Goal: Task Accomplishment & Management: Manage account settings

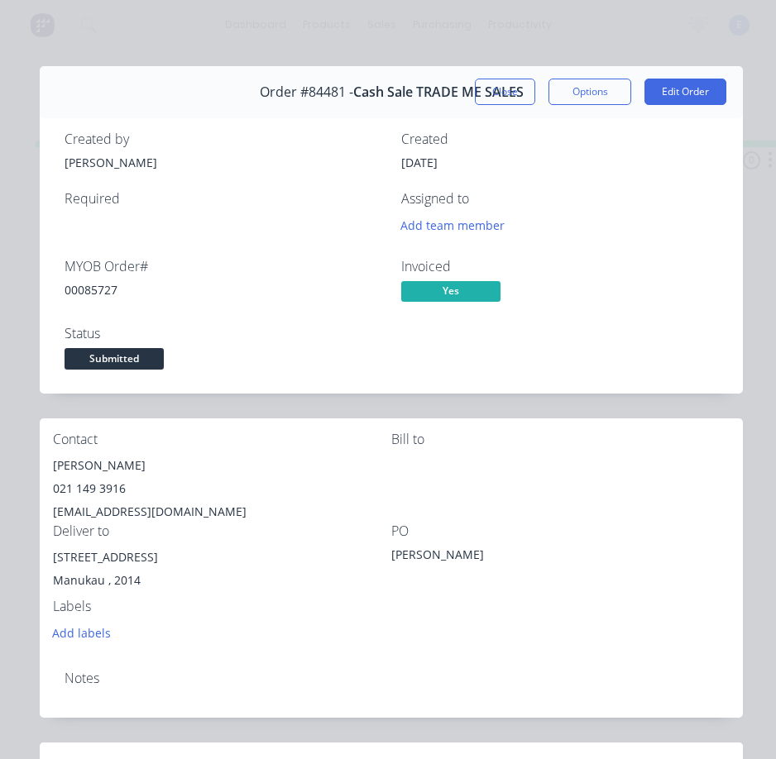
scroll to position [83, 0]
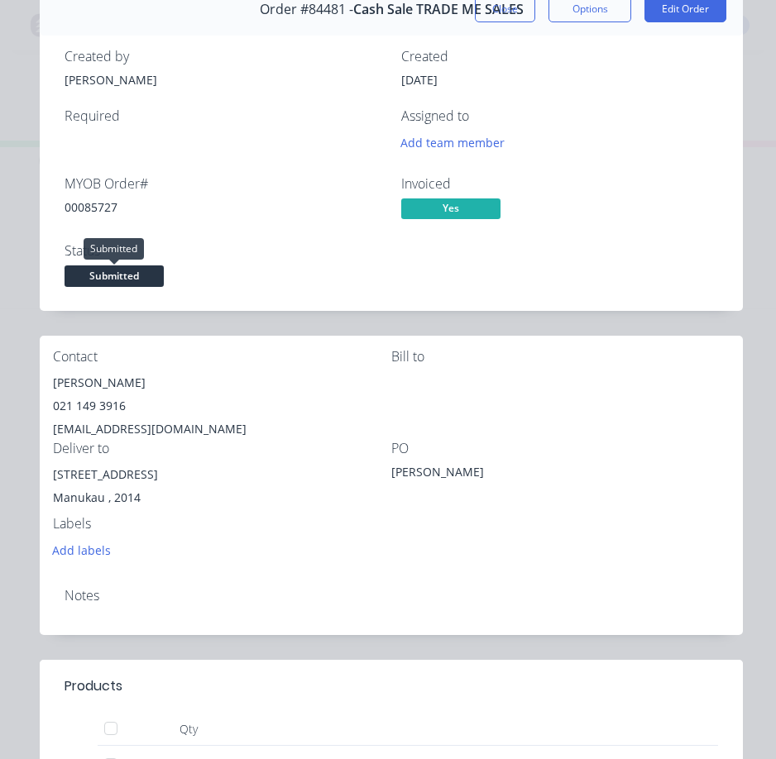
click at [130, 273] on span "Submitted" at bounding box center [113, 275] width 99 height 21
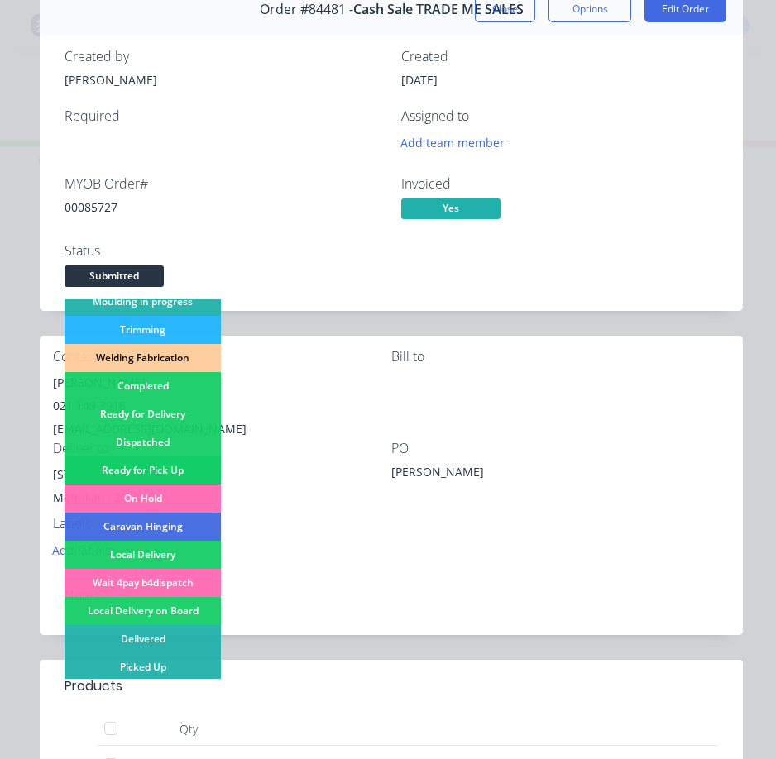
scroll to position [323, 0]
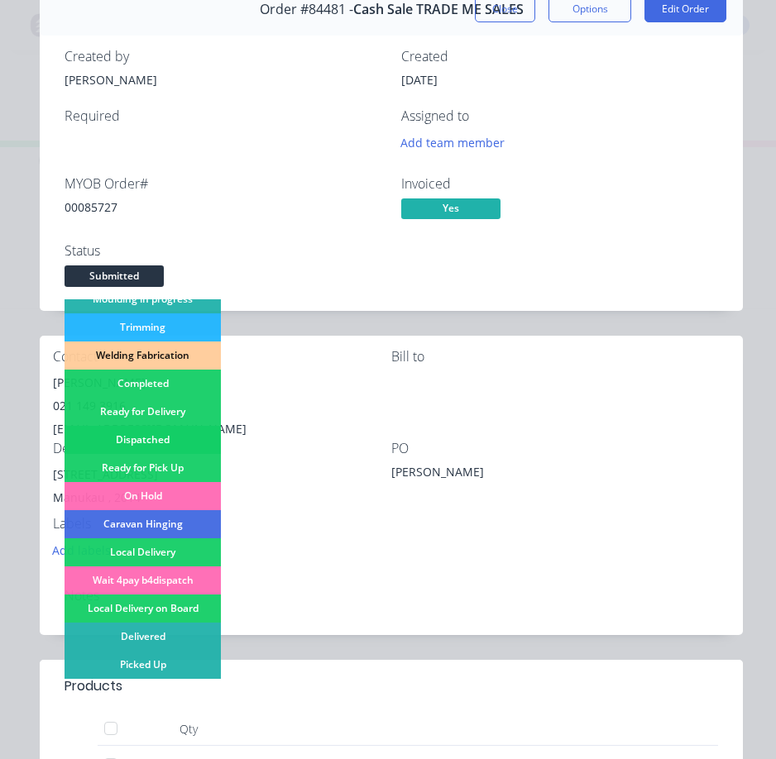
click at [184, 431] on div "Dispatched" at bounding box center [142, 440] width 156 height 28
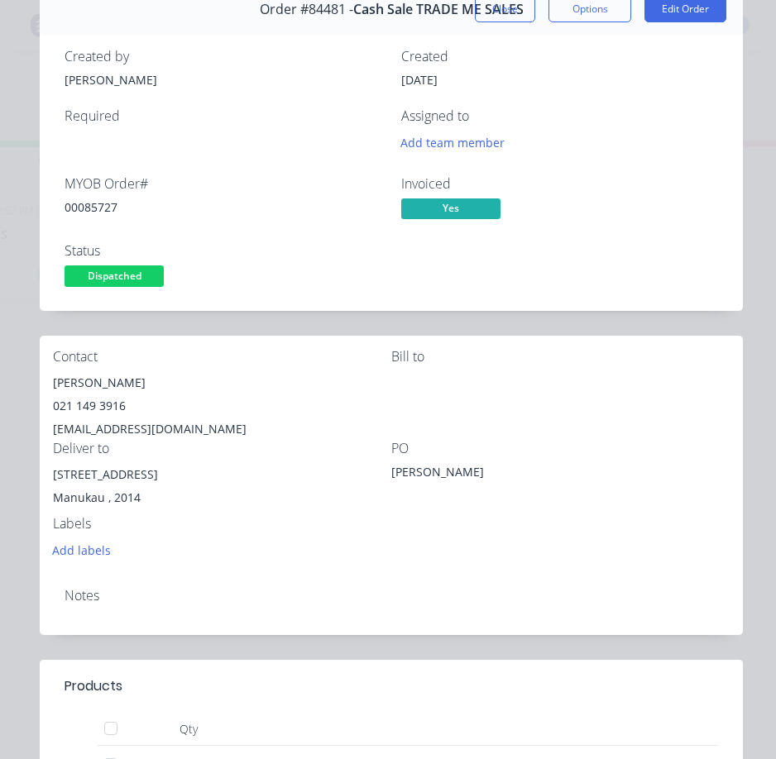
scroll to position [0, 0]
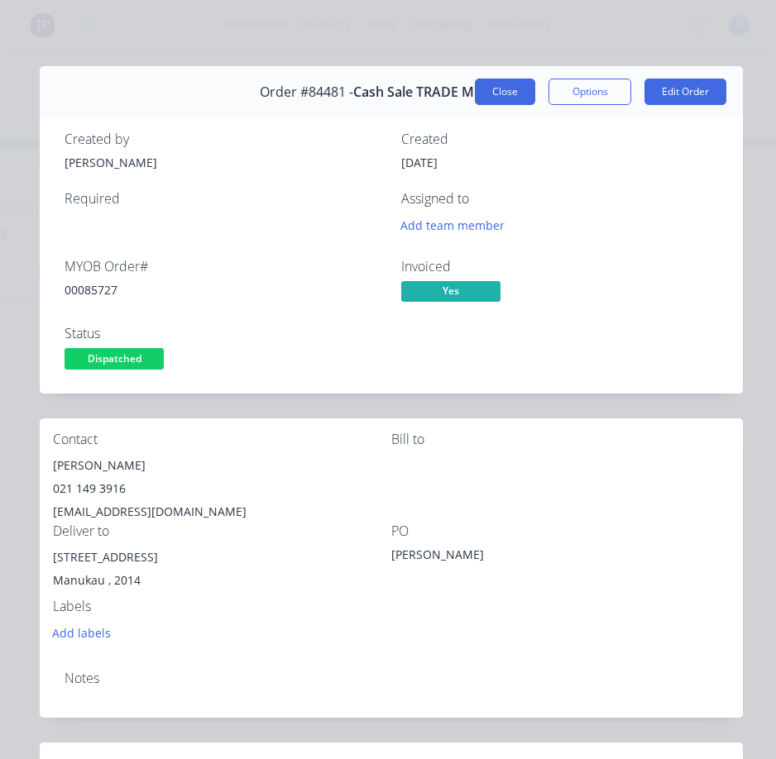
click at [475, 92] on button "Close" at bounding box center [505, 92] width 60 height 26
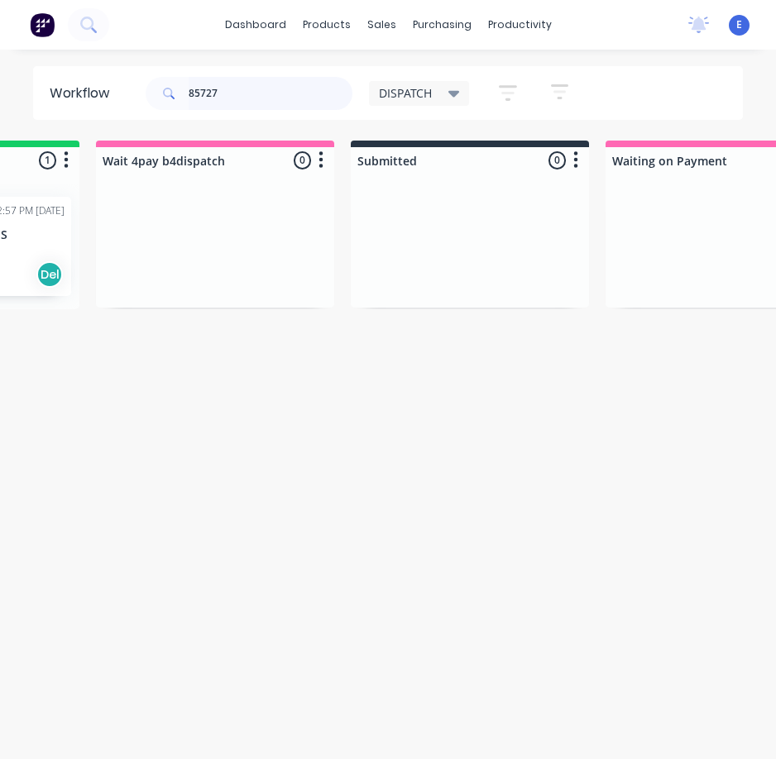
click at [267, 99] on input "85727" at bounding box center [271, 93] width 164 height 33
type input "85570"
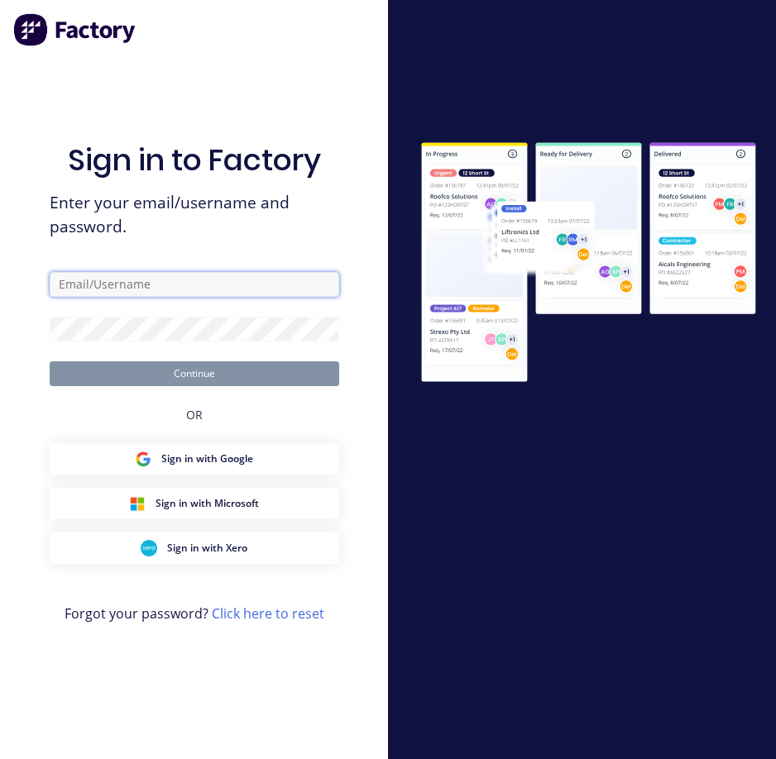
click at [185, 290] on input "text" at bounding box center [194, 284] width 289 height 25
type input "[EMAIL_ADDRESS][DOMAIN_NAME]"
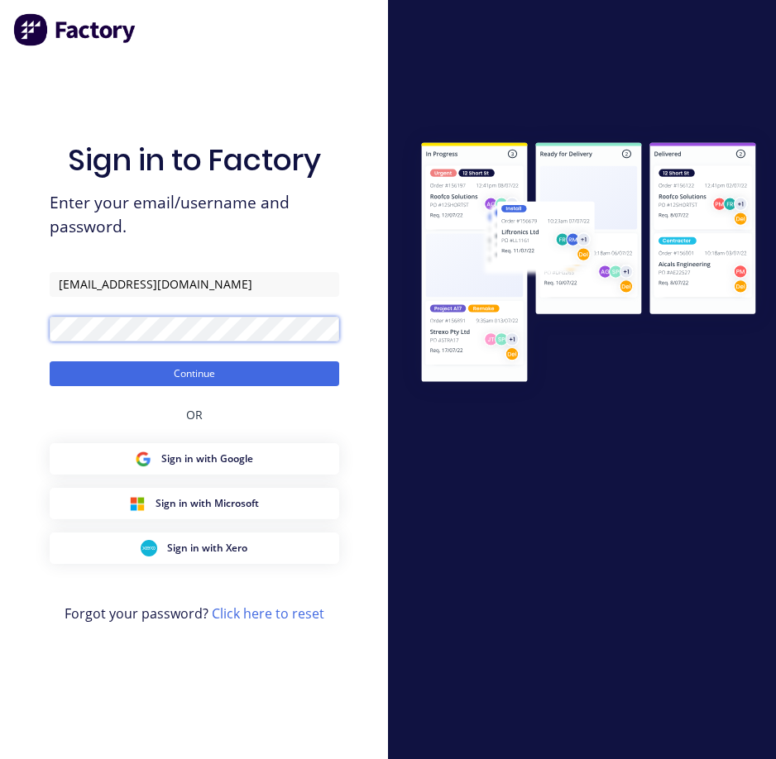
click at [50, 361] on button "Continue" at bounding box center [194, 373] width 289 height 25
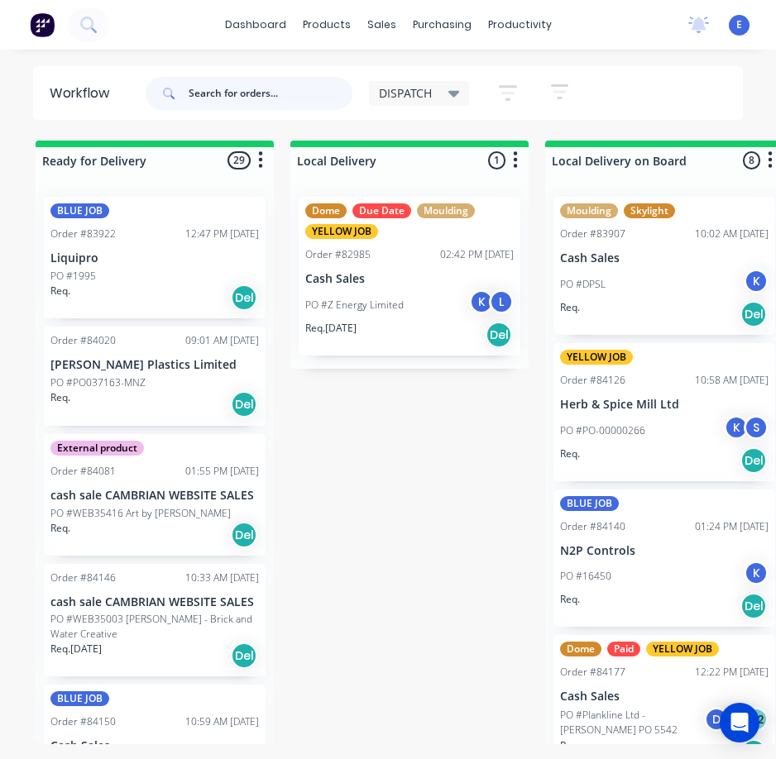
click at [244, 98] on input "text" at bounding box center [271, 93] width 164 height 33
click at [279, 102] on input "text" at bounding box center [271, 93] width 164 height 33
paste input "00085570"
type input "00085570"
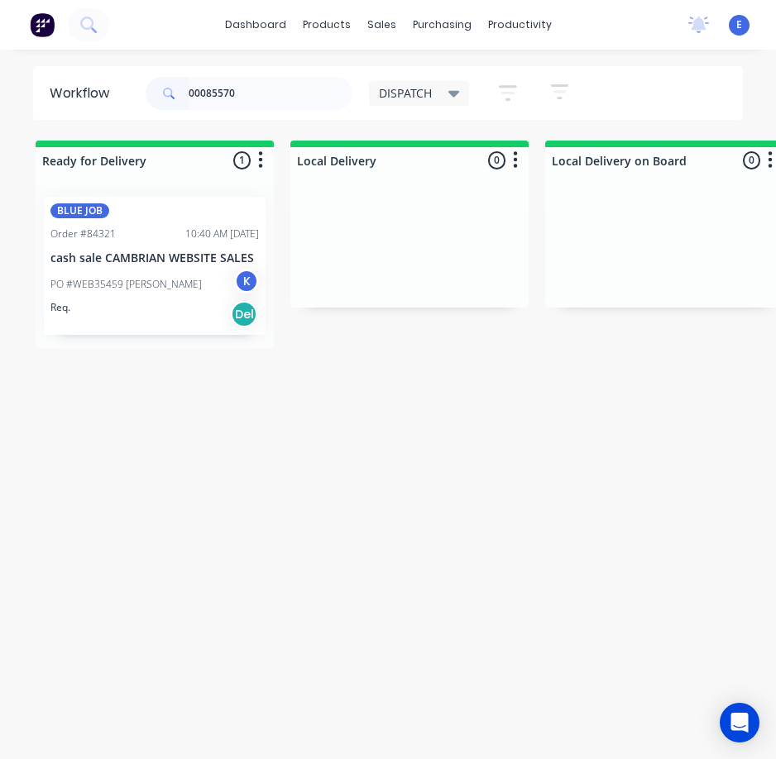
click at [132, 325] on div "Req. Del" at bounding box center [154, 314] width 208 height 28
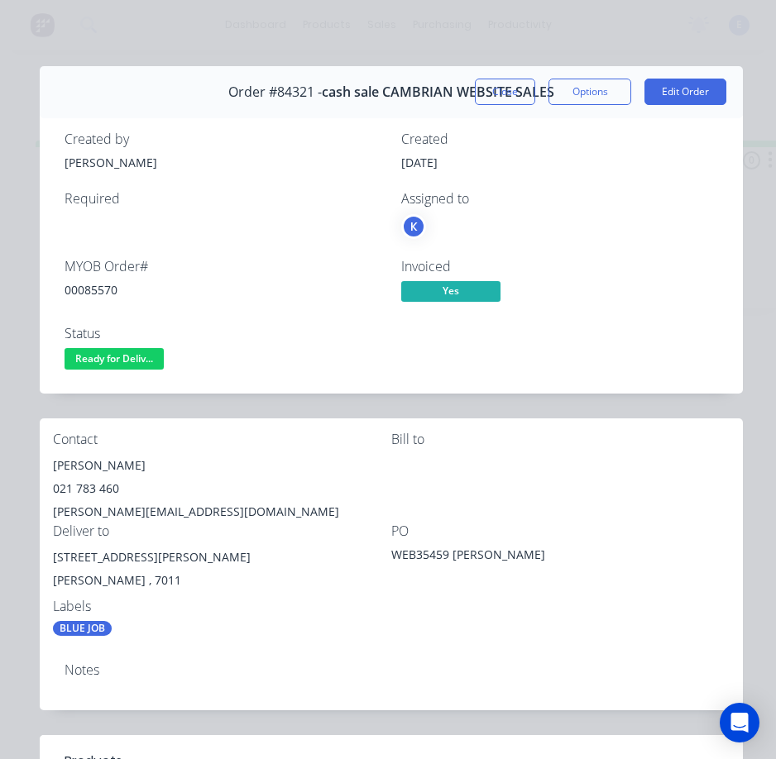
click at [100, 292] on div "00085570" at bounding box center [222, 289] width 317 height 17
copy div "00085570"
click at [93, 462] on div "[PERSON_NAME]" at bounding box center [222, 465] width 338 height 23
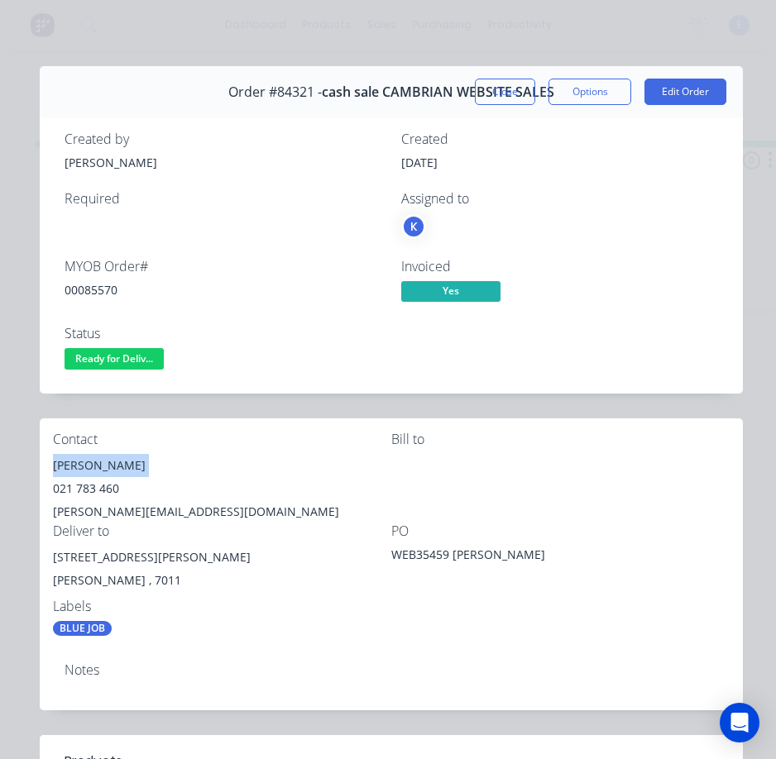
click at [93, 462] on div "[PERSON_NAME]" at bounding box center [222, 465] width 338 height 23
copy div "[PERSON_NAME]"
click at [82, 485] on div "021 783 460" at bounding box center [222, 488] width 338 height 23
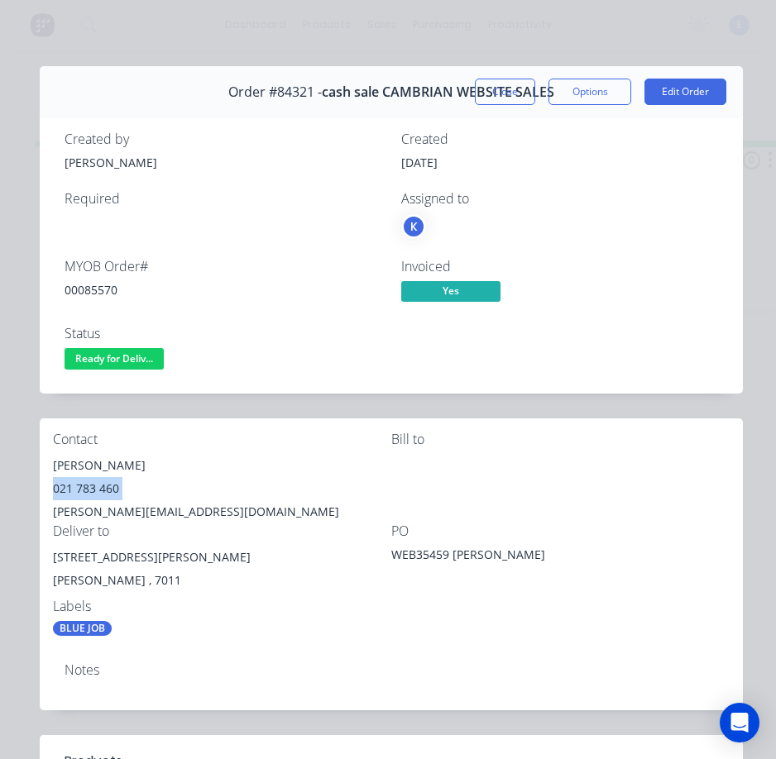
copy div "021 783 460"
click at [88, 508] on div "[PERSON_NAME][EMAIL_ADDRESS][DOMAIN_NAME]" at bounding box center [222, 511] width 338 height 23
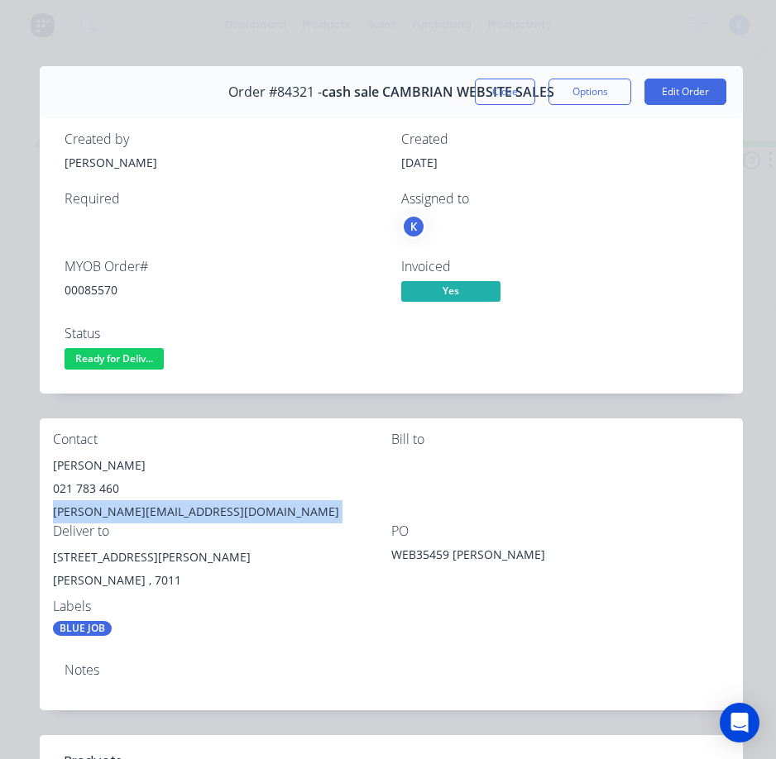
click at [88, 508] on div "[PERSON_NAME][EMAIL_ADDRESS][DOMAIN_NAME]" at bounding box center [222, 511] width 338 height 23
copy div "[PERSON_NAME][EMAIL_ADDRESS][DOMAIN_NAME]"
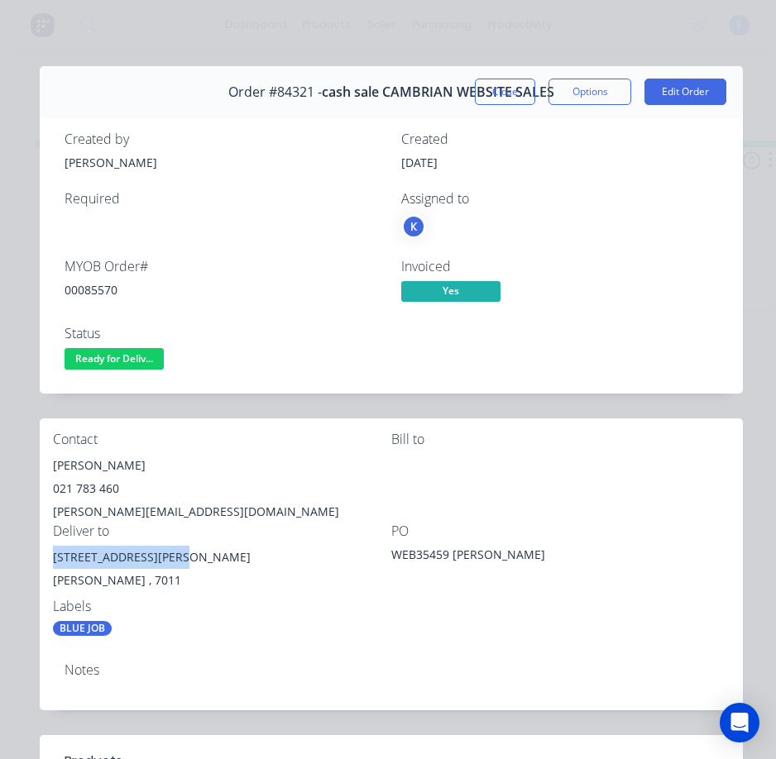
drag, startPoint x: 170, startPoint y: 554, endPoint x: 50, endPoint y: 556, distance: 120.7
click at [50, 556] on div "Contact [PERSON_NAME] [PHONE_NUMBER] [PERSON_NAME][EMAIL_ADDRESS][DOMAIN_NAME] …" at bounding box center [391, 534] width 703 height 232
drag, startPoint x: 74, startPoint y: 559, endPoint x: 183, endPoint y: 326, distance: 257.4
click at [183, 325] on div "MYOB Order # 00085570 Invoiced Yes Status Ready for Deliv..." at bounding box center [390, 316] width 653 height 115
drag, startPoint x: 171, startPoint y: 554, endPoint x: 48, endPoint y: 558, distance: 123.3
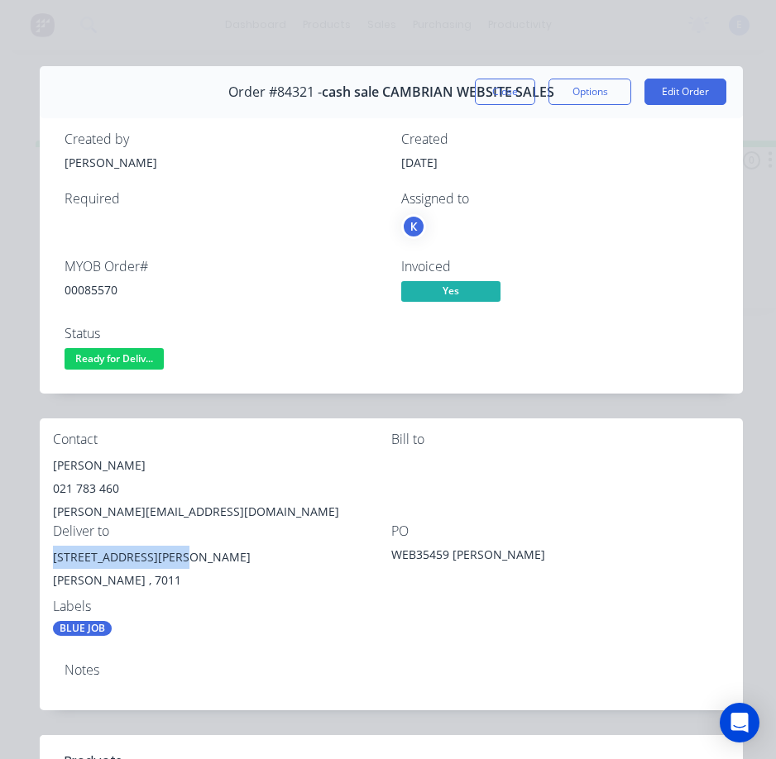
click at [48, 558] on div "Contact [PERSON_NAME] [PHONE_NUMBER] [PERSON_NAME][EMAIL_ADDRESS][DOMAIN_NAME] …" at bounding box center [391, 534] width 703 height 232
copy div "[STREET_ADDRESS][PERSON_NAME]"
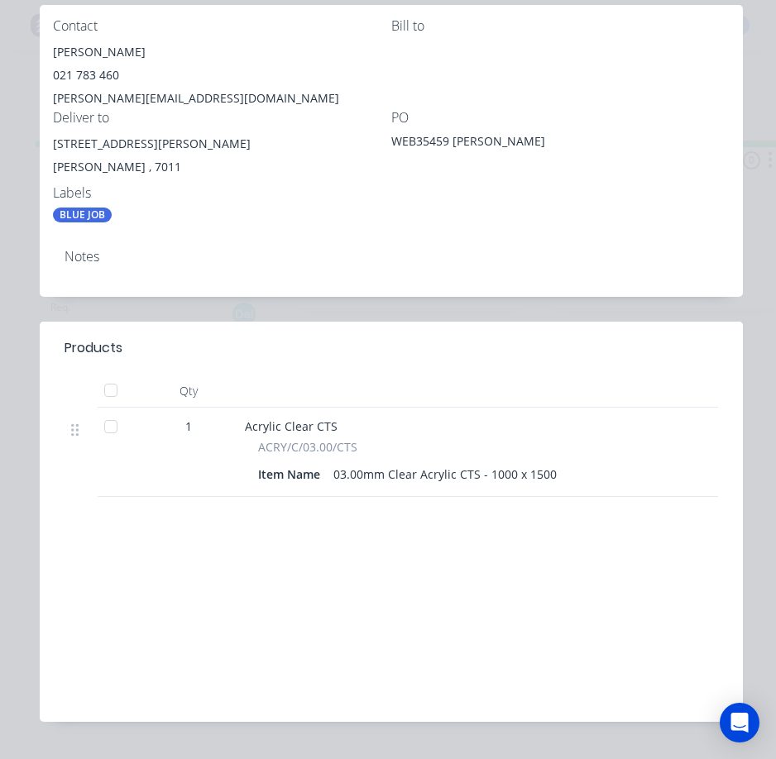
click at [365, 252] on div "Notes" at bounding box center [390, 257] width 653 height 16
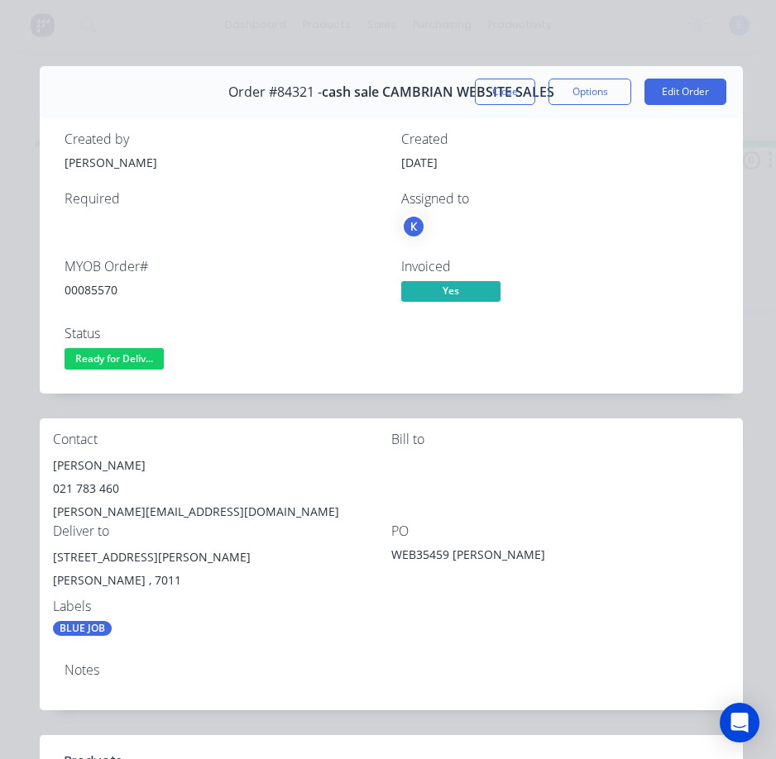
click at [102, 291] on div "00085570" at bounding box center [222, 289] width 317 height 17
click at [102, 290] on div "00085570" at bounding box center [222, 289] width 317 height 17
copy div "00085570"
click at [114, 465] on div "[PERSON_NAME]" at bounding box center [222, 465] width 338 height 23
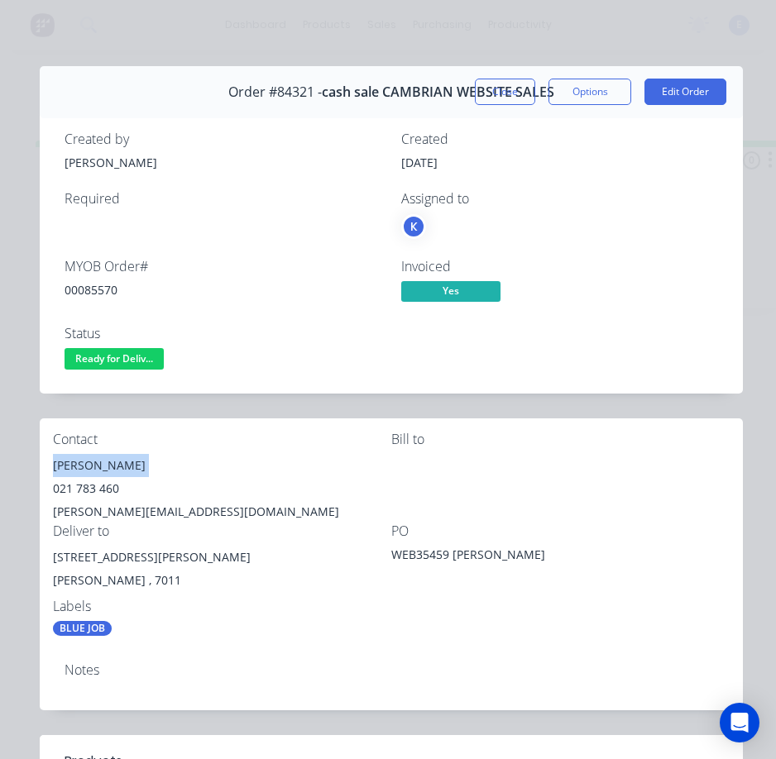
click at [114, 465] on div "[PERSON_NAME]" at bounding box center [222, 465] width 338 height 23
copy div "[PERSON_NAME]"
click at [79, 483] on div "021 783 460" at bounding box center [222, 488] width 338 height 23
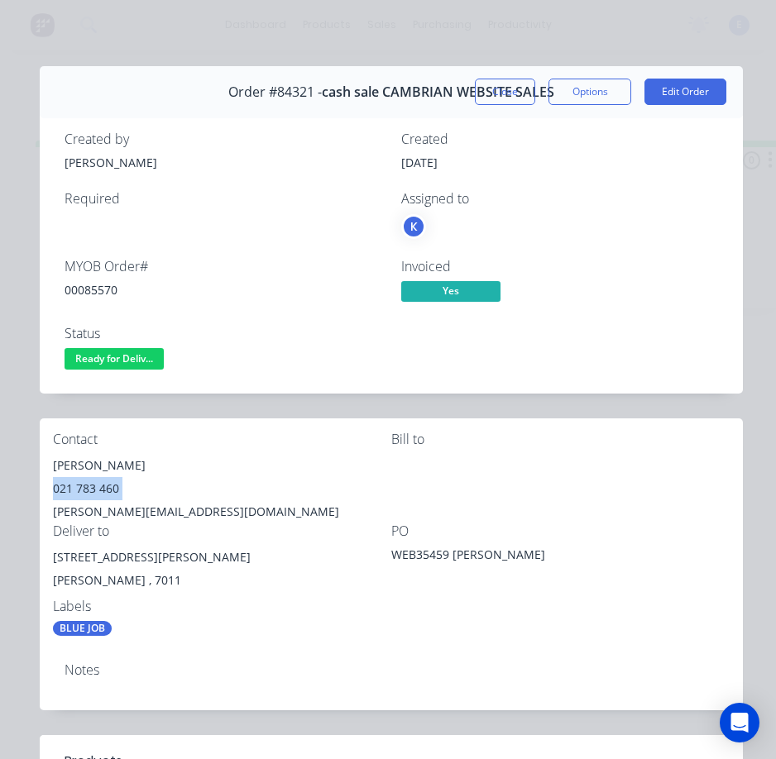
copy div "021 783 460"
click at [129, 513] on div "[PERSON_NAME][EMAIL_ADDRESS][DOMAIN_NAME]" at bounding box center [222, 511] width 338 height 23
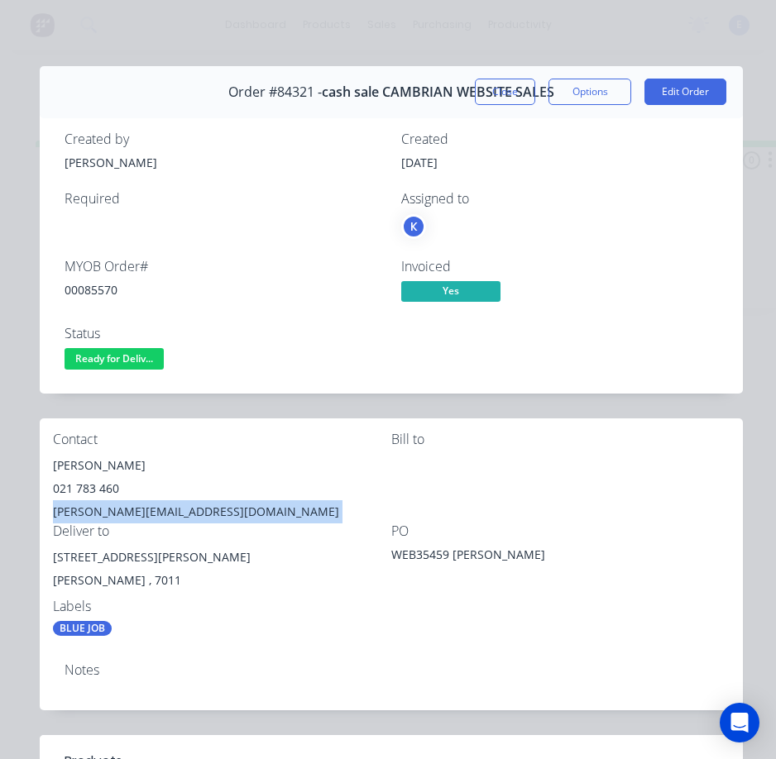
click at [129, 513] on div "[PERSON_NAME][EMAIL_ADDRESS][DOMAIN_NAME]" at bounding box center [222, 511] width 338 height 23
copy div "[PERSON_NAME][EMAIL_ADDRESS][DOMAIN_NAME]"
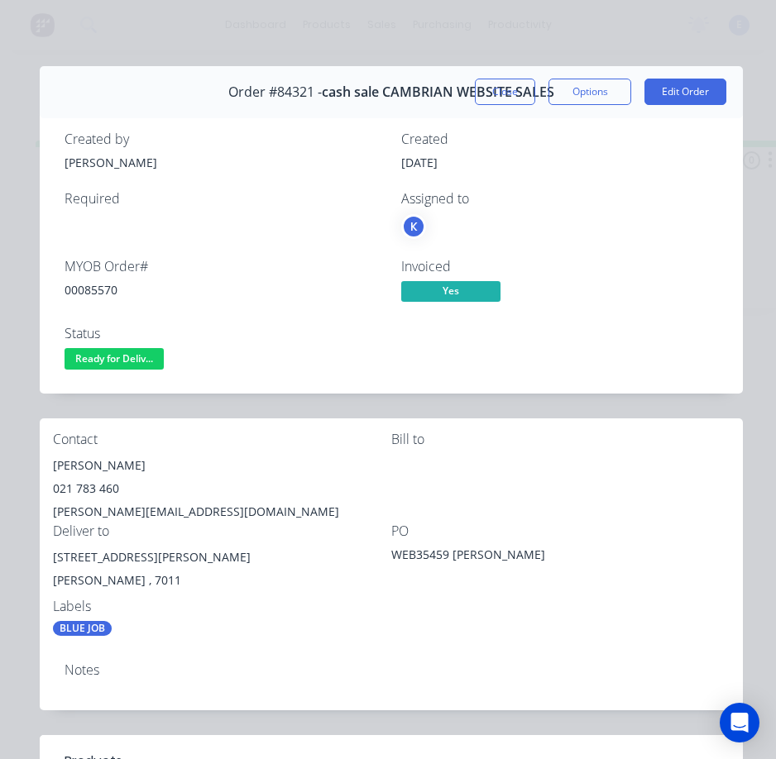
click at [313, 613] on div "Labels" at bounding box center [222, 607] width 338 height 16
